Goal: Task Accomplishment & Management: Manage account settings

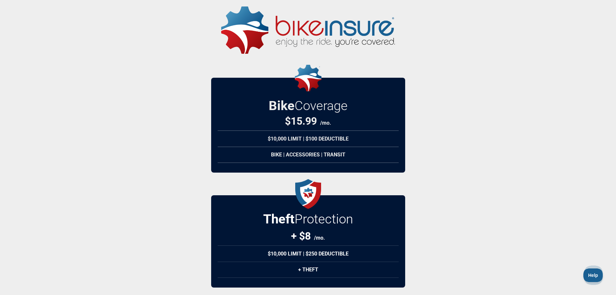
click at [273, 32] on img at bounding box center [308, 29] width 174 height 47
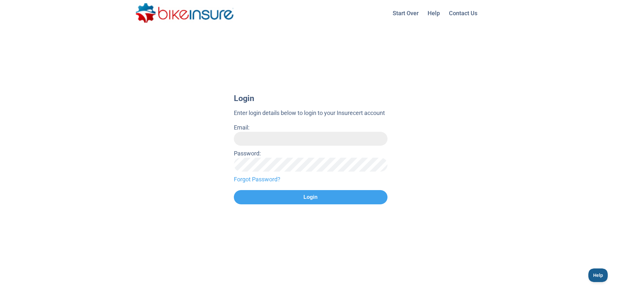
click at [291, 133] on input "Email:" at bounding box center [311, 139] width 154 height 14
click at [303, 112] on p "Enter login details below to login to your Insurecert account" at bounding box center [311, 112] width 154 height 9
click at [163, 18] on img at bounding box center [185, 12] width 98 height 19
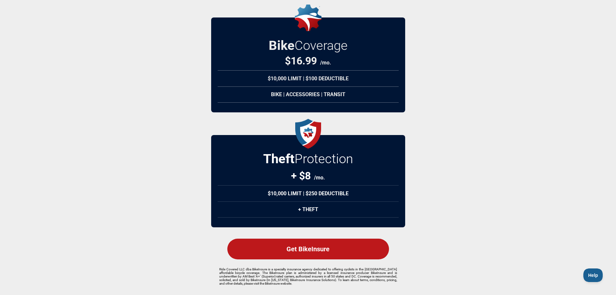
scroll to position [64, 0]
click at [351, 247] on div "Get BikeInsure" at bounding box center [308, 248] width 162 height 21
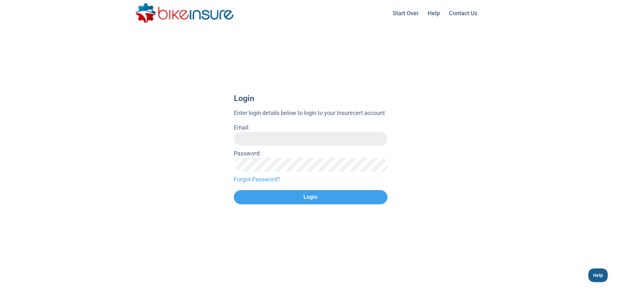
click at [243, 175] on link "Forgot Password?" at bounding box center [311, 179] width 154 height 9
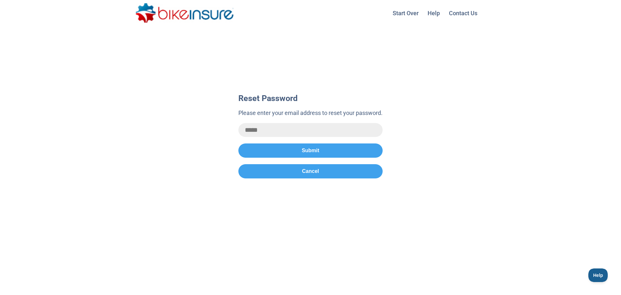
click at [271, 137] on form "Reset Password Please enter your email address to reset your password. Submit C…" at bounding box center [310, 136] width 144 height 84
click at [274, 133] on input "email" at bounding box center [310, 130] width 144 height 14
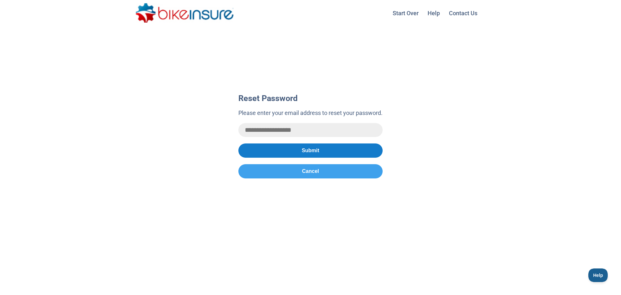
type input "**********"
click at [292, 155] on button "Submit" at bounding box center [310, 150] width 144 height 14
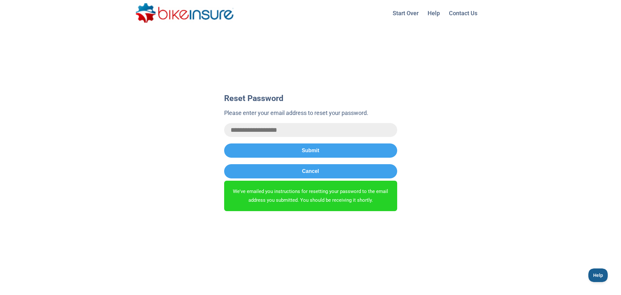
click at [496, 191] on div "**********" at bounding box center [310, 163] width 621 height 152
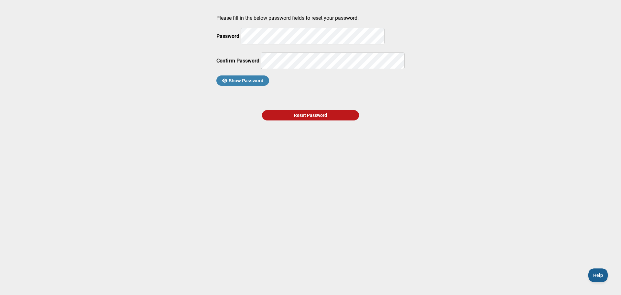
drag, startPoint x: 272, startPoint y: 51, endPoint x: 187, endPoint y: 57, distance: 85.0
click at [187, 57] on main "Please fill in the below password fields to reset your password. Password Confi…" at bounding box center [310, 133] width 621 height 266
drag, startPoint x: 471, startPoint y: 134, endPoint x: 442, endPoint y: 153, distance: 34.6
click at [471, 134] on main "Please fill in the below password fields to reset your password. Password Confi…" at bounding box center [310, 133] width 621 height 266
click at [292, 120] on div "Reset Password" at bounding box center [310, 115] width 97 height 10
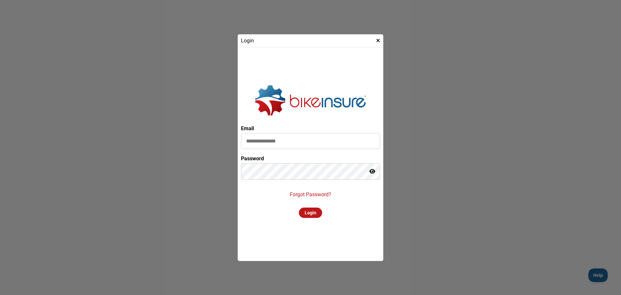
click at [301, 151] on div "Email Password Forgot Password? Login" at bounding box center [310, 153] width 139 height 207
click at [310, 140] on input at bounding box center [310, 141] width 139 height 16
type input "**********"
click at [309, 213] on div "Login" at bounding box center [310, 212] width 23 height 10
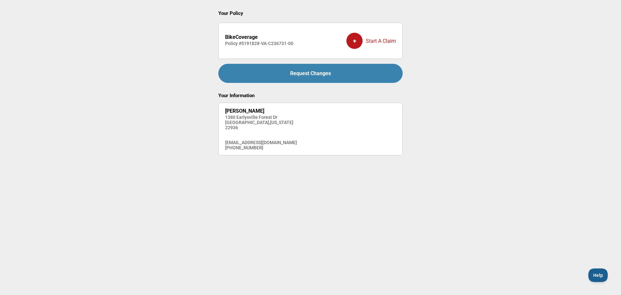
click at [241, 39] on strong "BikeCoverage" at bounding box center [241, 37] width 33 height 6
click at [304, 72] on div "Request Changes" at bounding box center [310, 73] width 184 height 19
